Goal: Complete application form

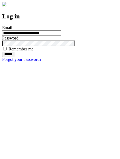
type input "**********"
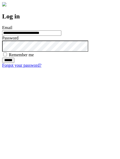
click at [14, 63] on input "******" at bounding box center [8, 59] width 12 height 5
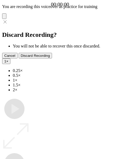
type input "**********"
